Goal: Book appointment/travel/reservation

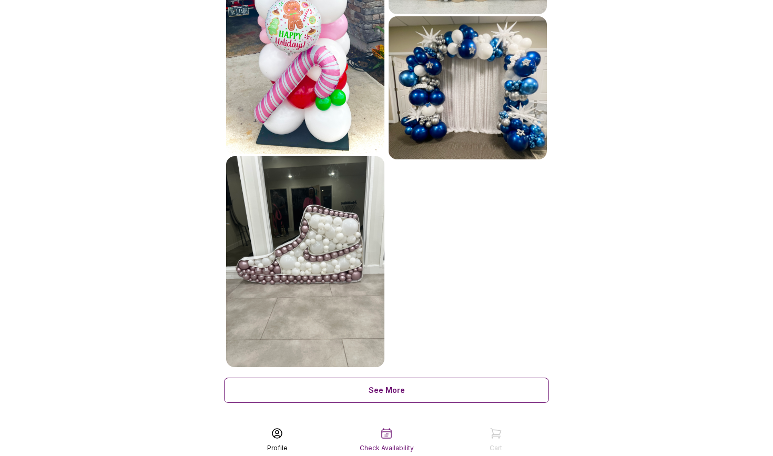
scroll to position [599, 0]
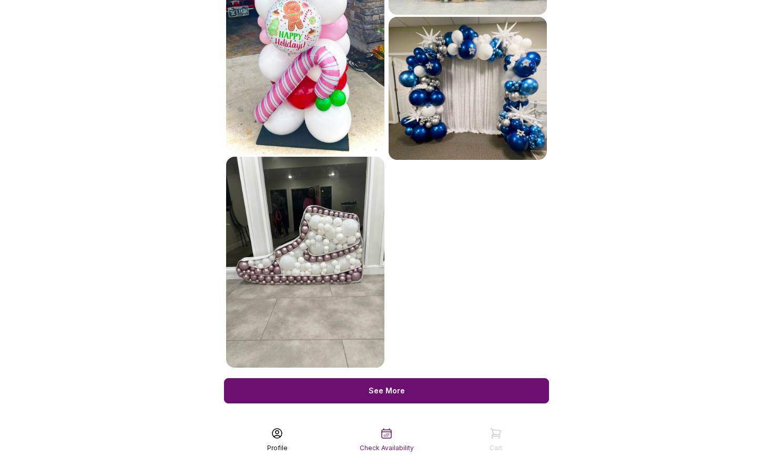
click at [421, 378] on div "See More" at bounding box center [386, 390] width 325 height 25
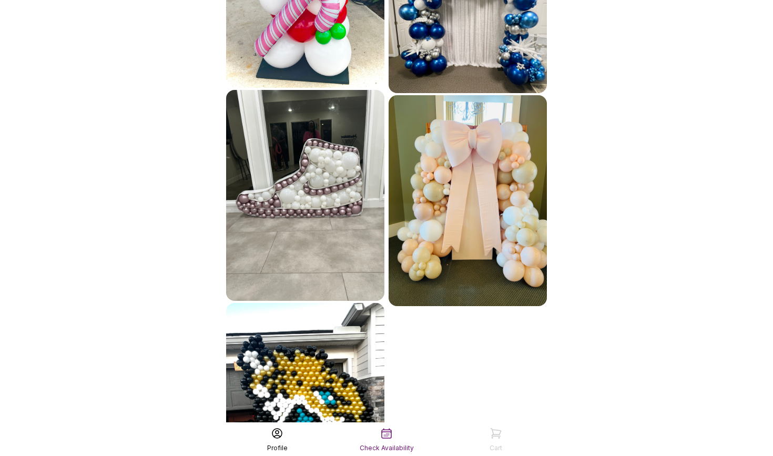
scroll to position [660, 0]
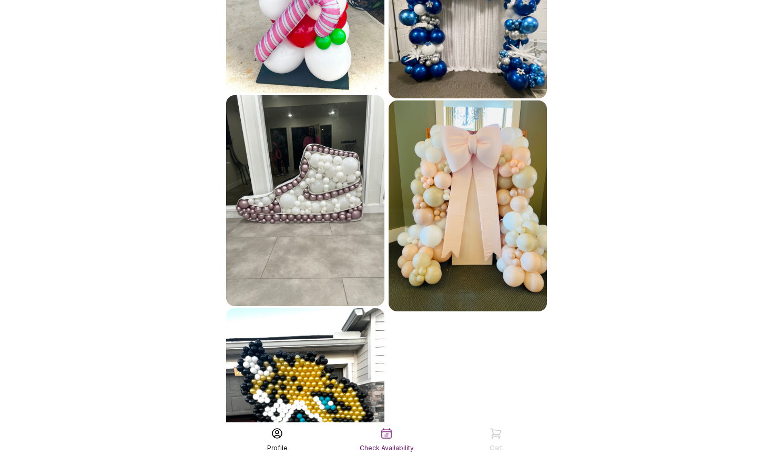
click at [328, 196] on img at bounding box center [305, 200] width 158 height 211
click at [492, 150] on img at bounding box center [468, 205] width 158 height 211
click at [498, 439] on icon at bounding box center [496, 433] width 13 height 13
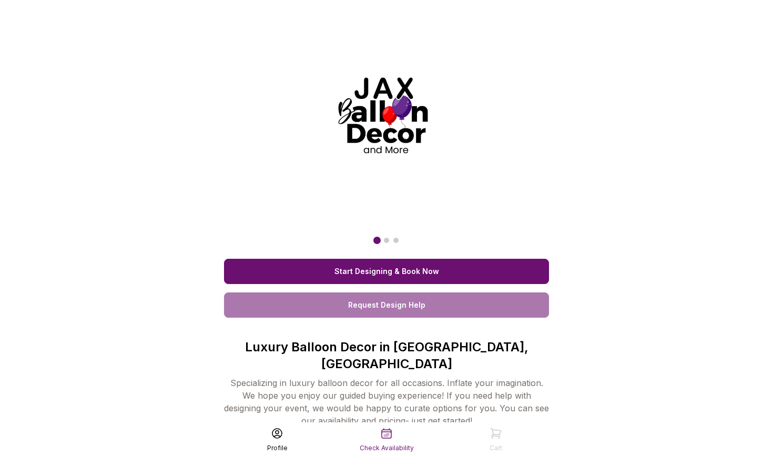
scroll to position [0, 0]
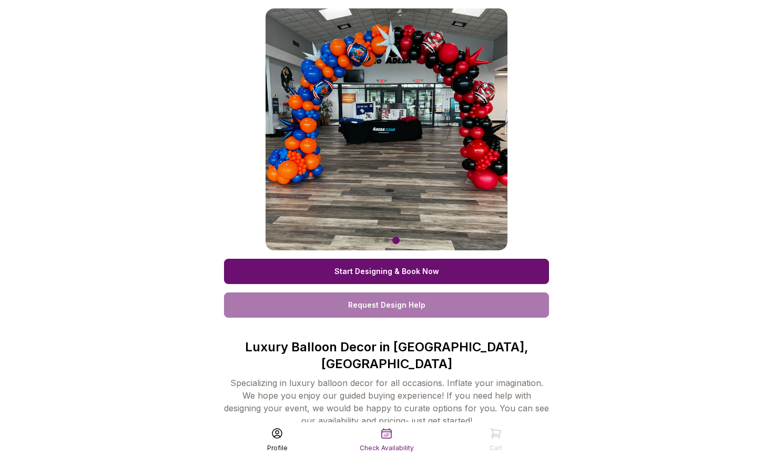
click at [412, 269] on link "Start Designing & Book Now" at bounding box center [386, 271] width 325 height 25
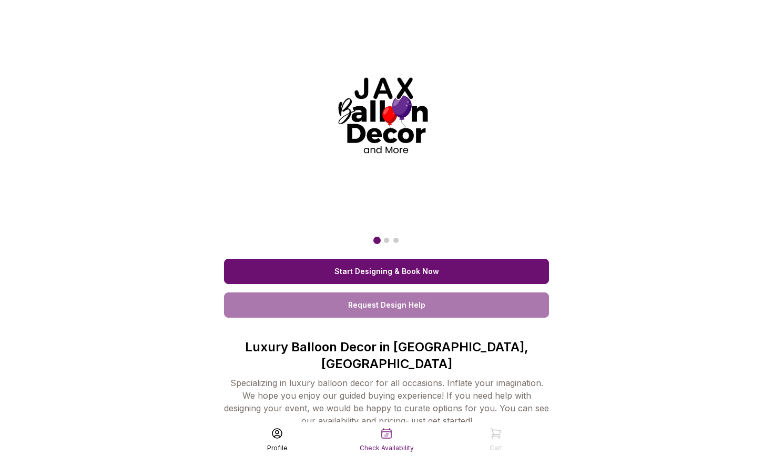
click at [298, 305] on link "Request Design Help" at bounding box center [386, 304] width 325 height 25
